Goal: Find specific page/section: Find specific page/section

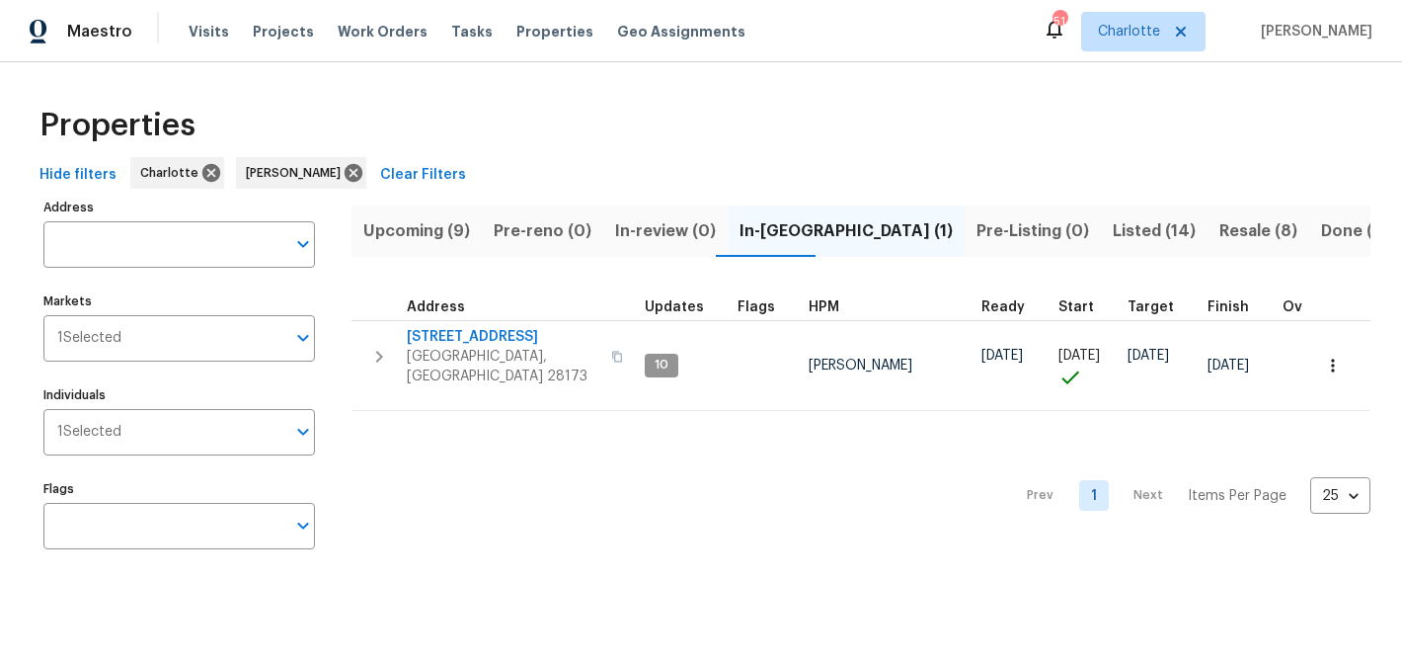
click at [399, 226] on span "Upcoming (9)" at bounding box center [416, 231] width 107 height 28
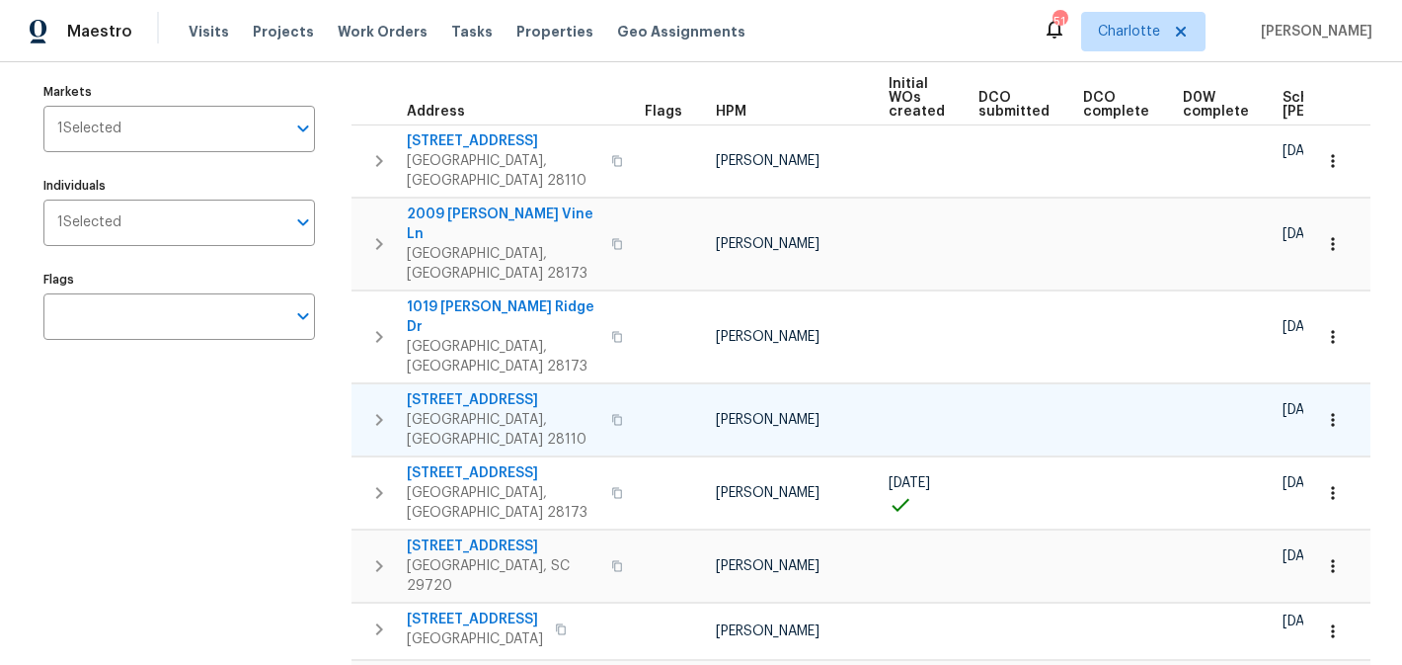
scroll to position [200, 0]
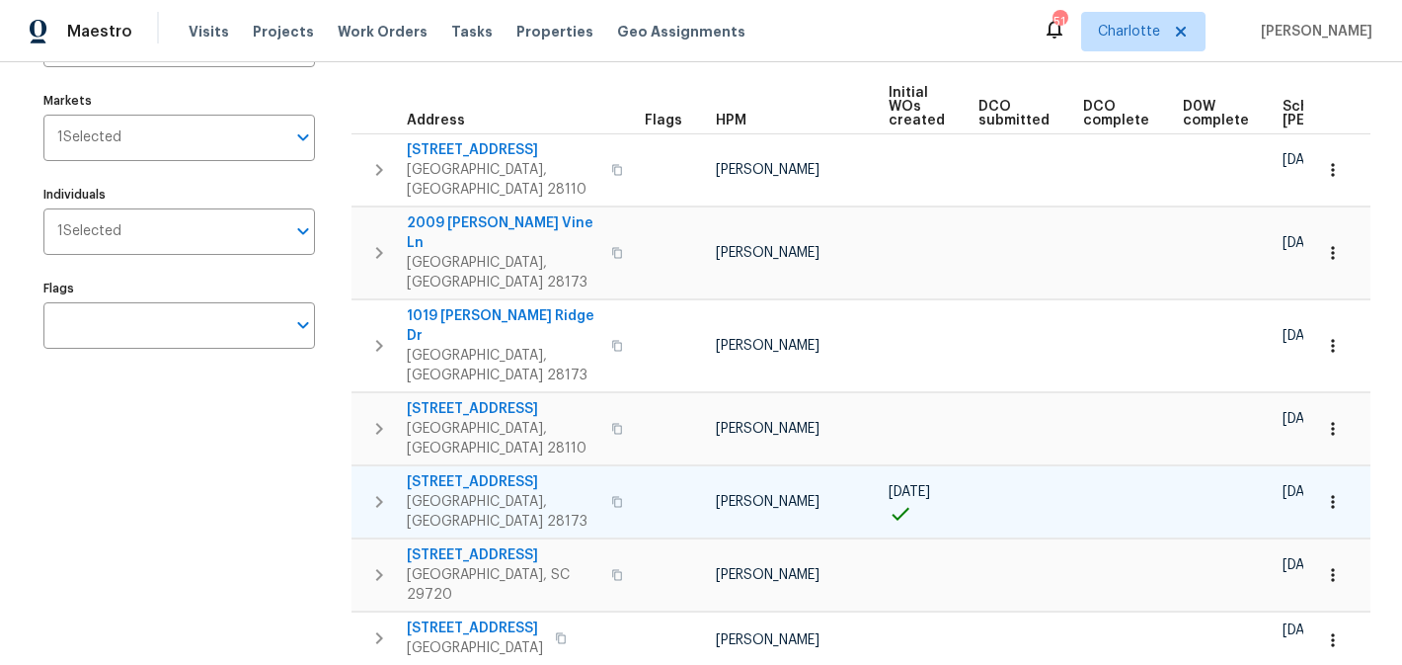
click at [476, 472] on span "2706 Gilead Ln" at bounding box center [503, 482] width 193 height 20
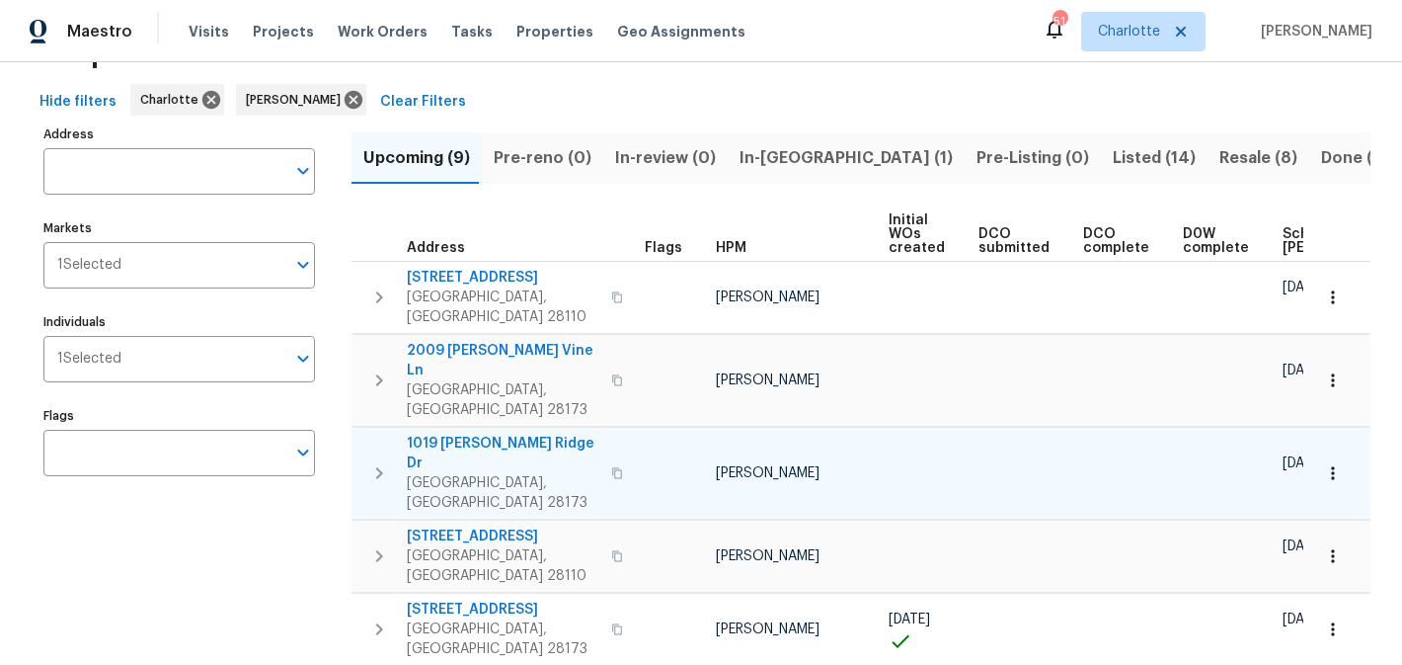
scroll to position [0, 0]
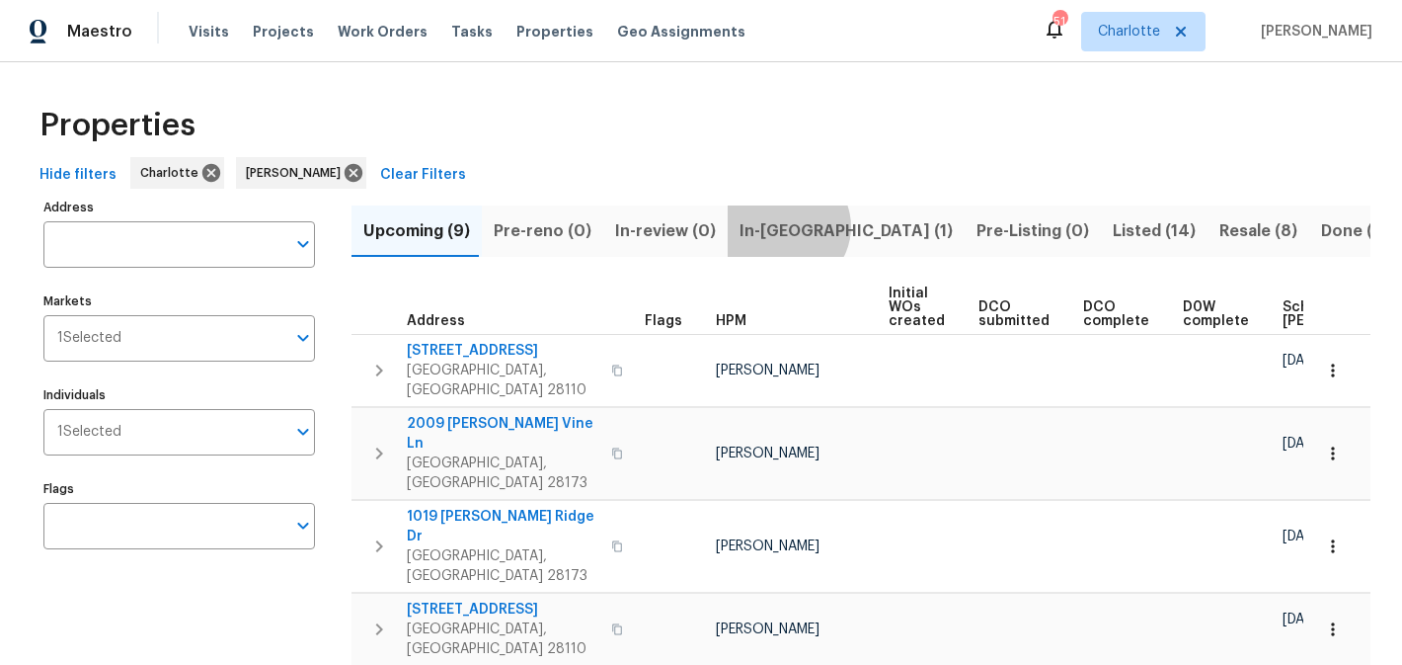
click at [773, 226] on span "In-reno (1)" at bounding box center [846, 231] width 213 height 28
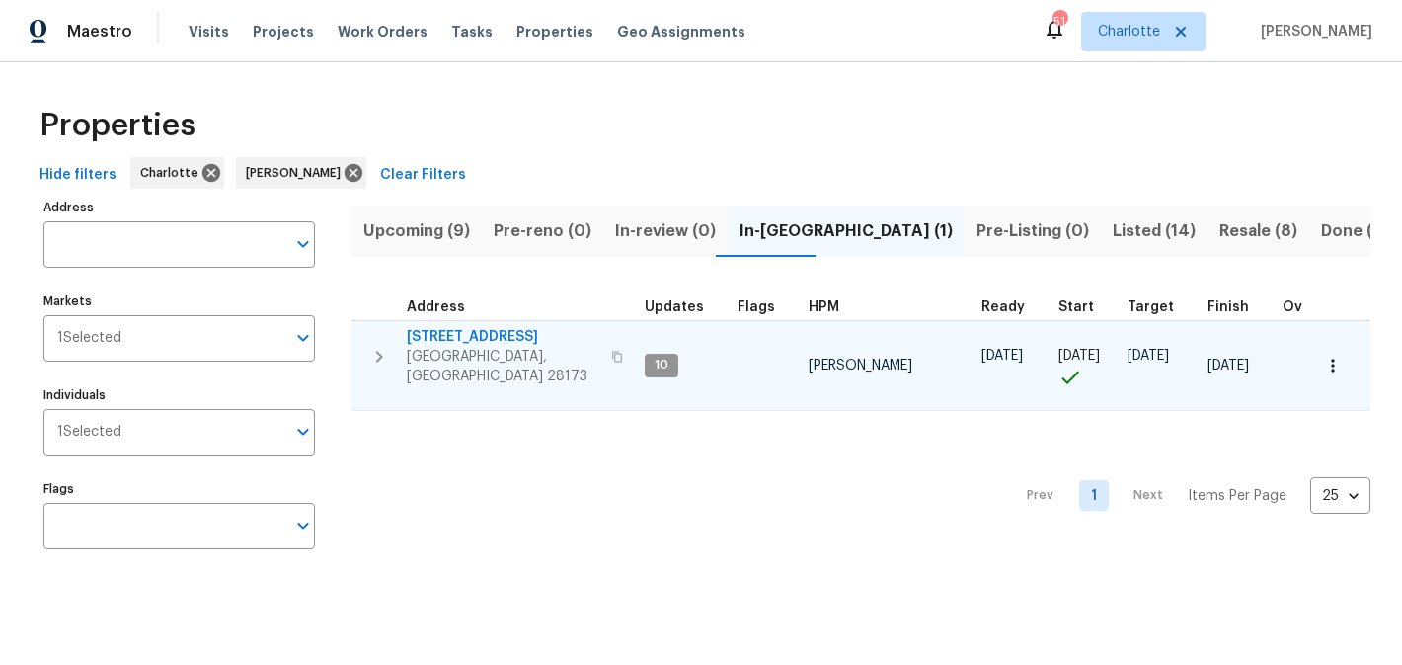
click at [497, 336] on span "2124 Majestic Poplar Dr" at bounding box center [503, 337] width 193 height 20
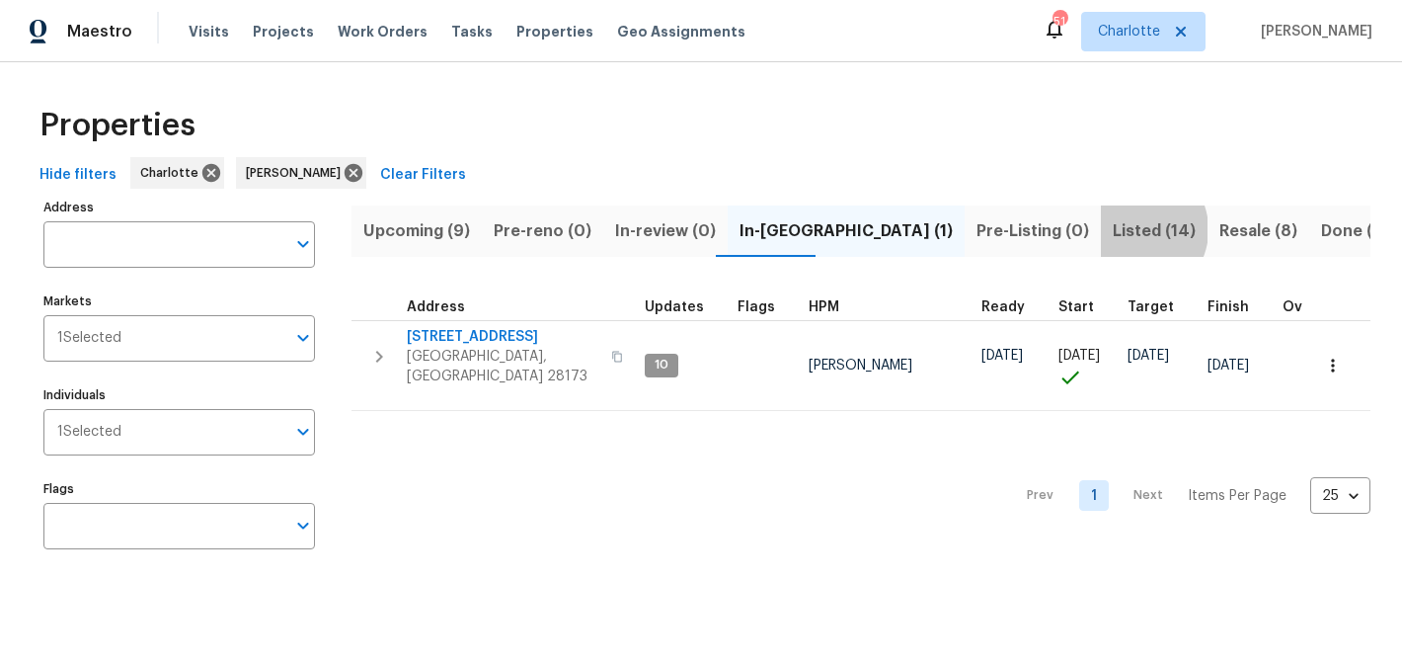
click at [1113, 229] on span "Listed (14)" at bounding box center [1154, 231] width 83 height 28
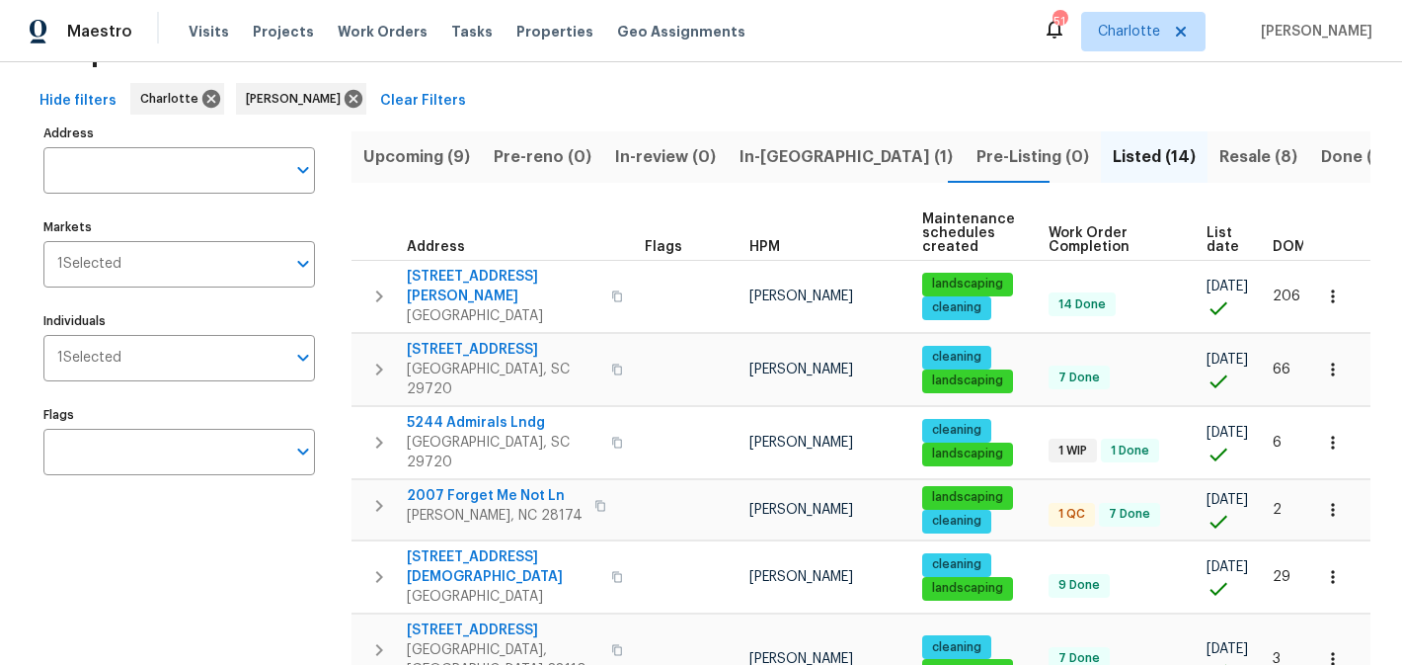
scroll to position [57, 0]
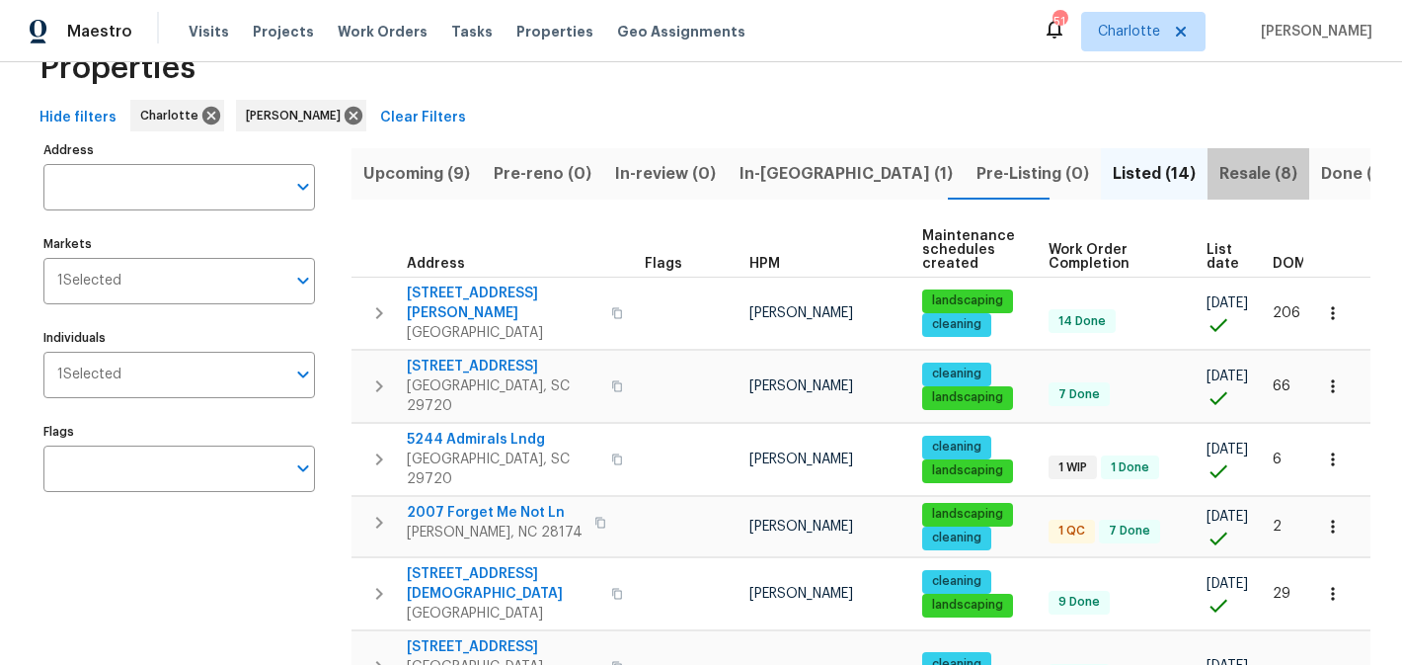
click at [1220, 178] on span "Resale (8)" at bounding box center [1259, 174] width 78 height 28
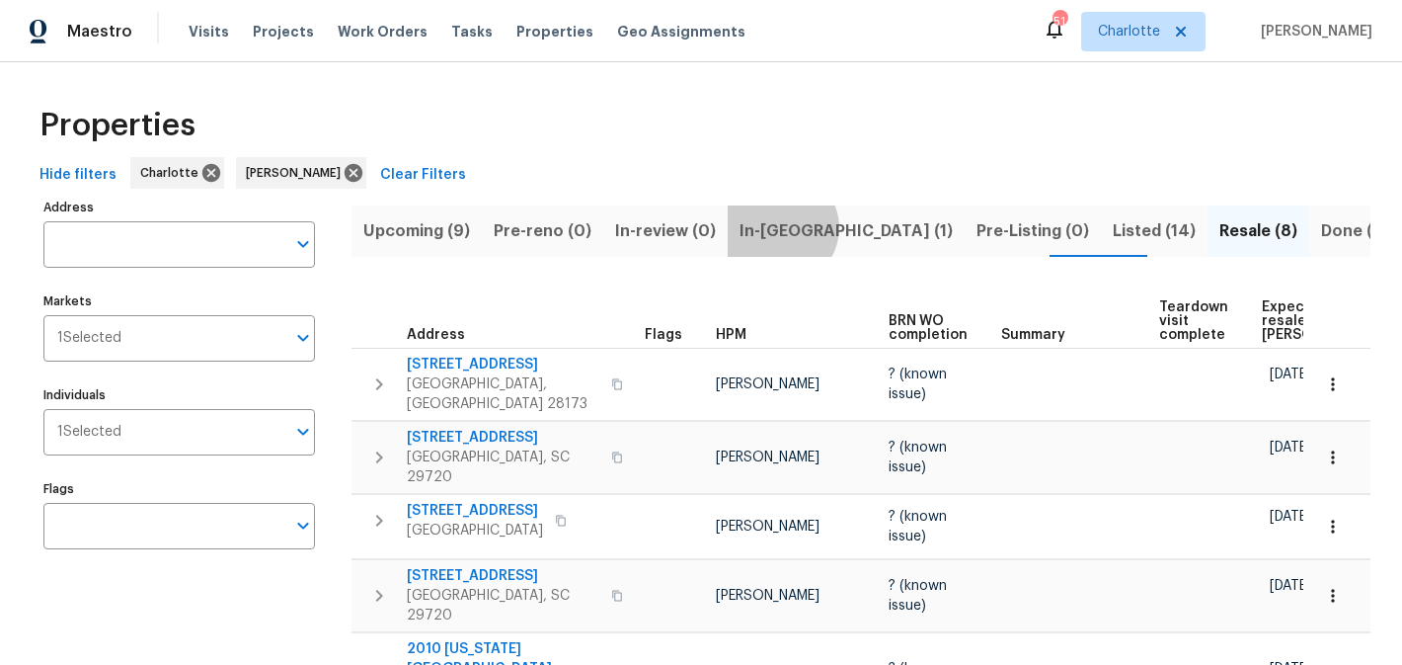
click at [767, 227] on span "In-reno (1)" at bounding box center [846, 231] width 213 height 28
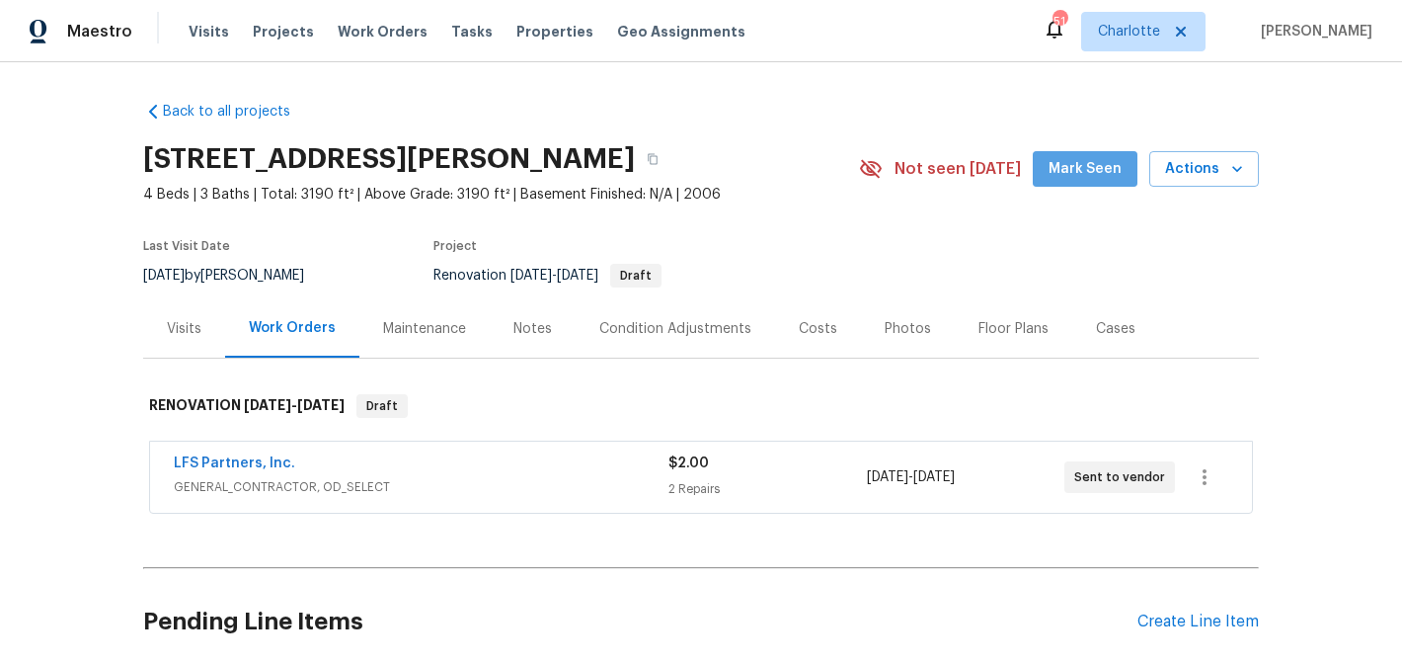
click at [1109, 172] on span "Mark Seen" at bounding box center [1085, 169] width 73 height 25
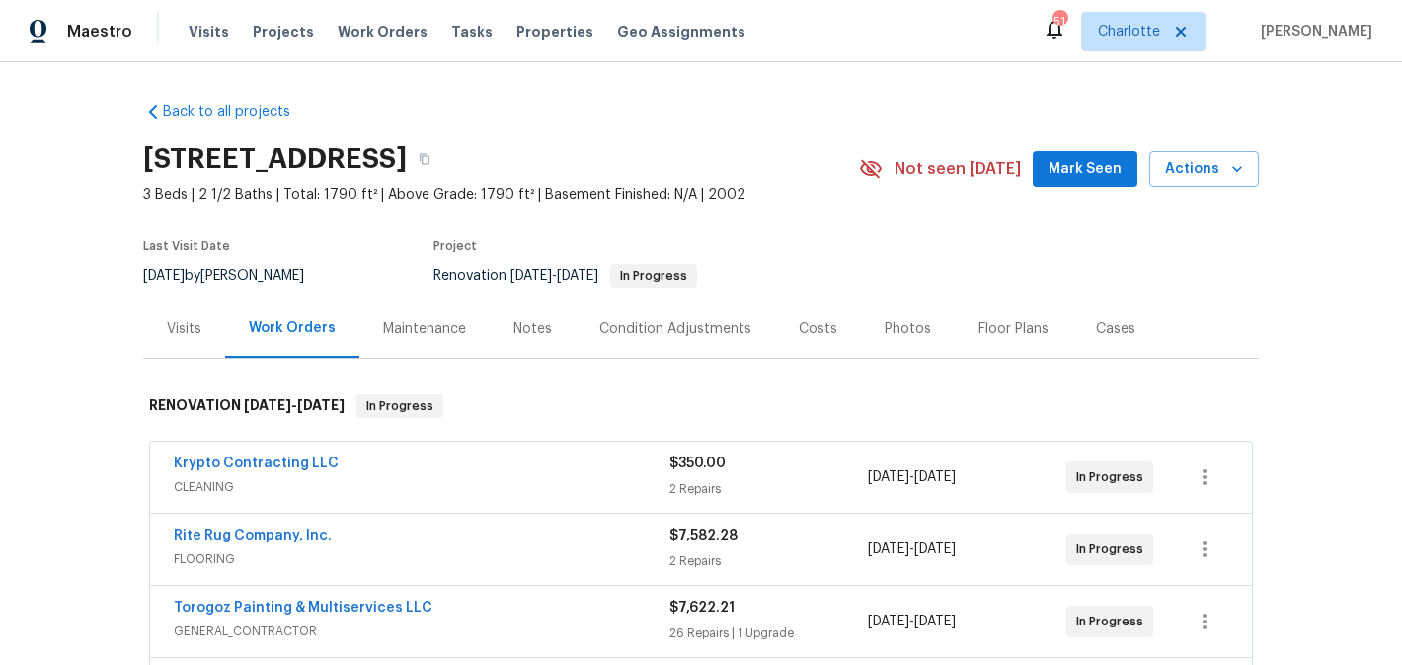
click at [1062, 169] on span "Mark Seen" at bounding box center [1085, 169] width 73 height 25
